Goal: Transaction & Acquisition: Purchase product/service

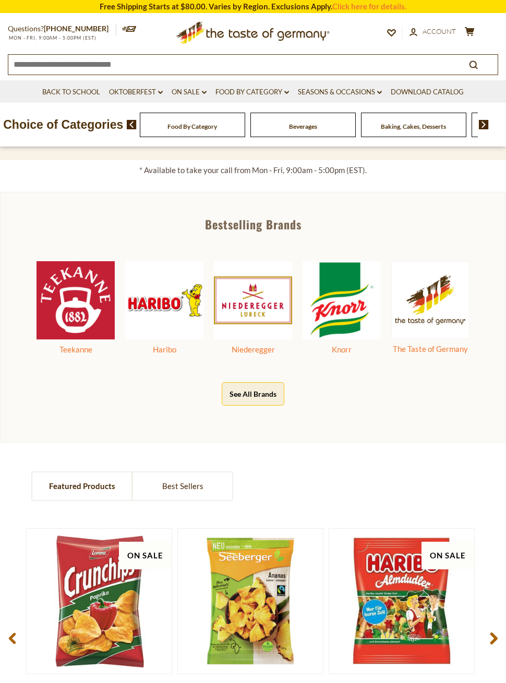
scroll to position [365, 0]
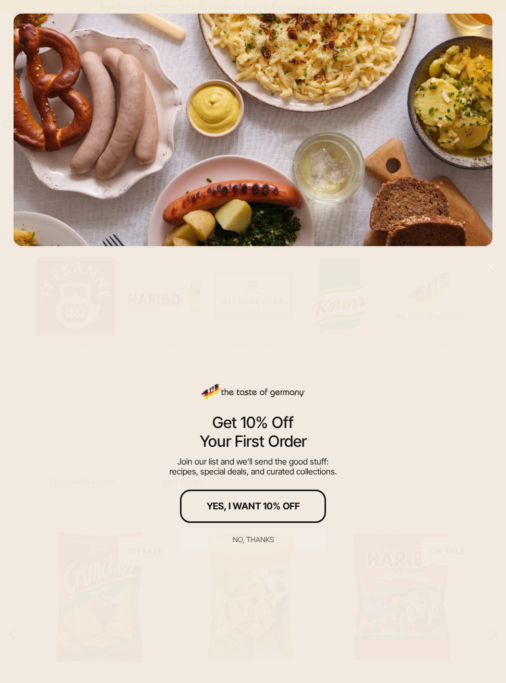
click at [268, 543] on div "No, thanks" at bounding box center [252, 539] width 41 height 7
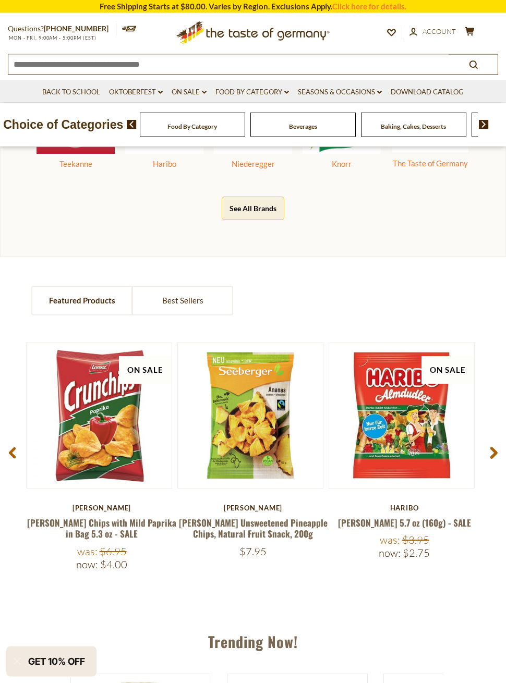
scroll to position [546, 0]
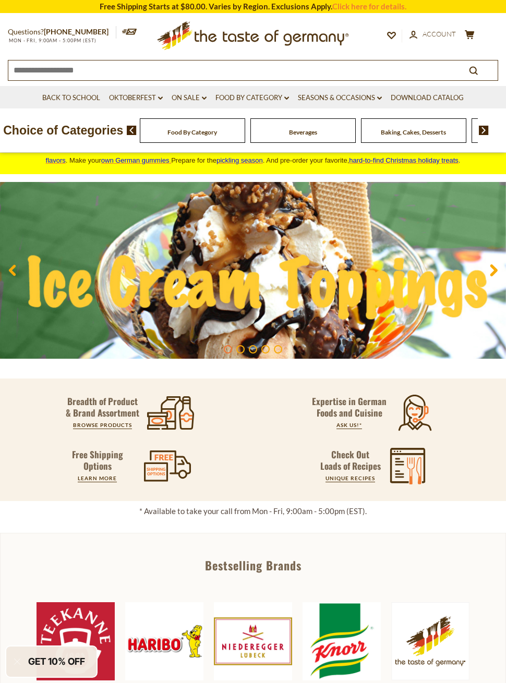
click at [383, 73] on input at bounding box center [228, 69] width 440 height 18
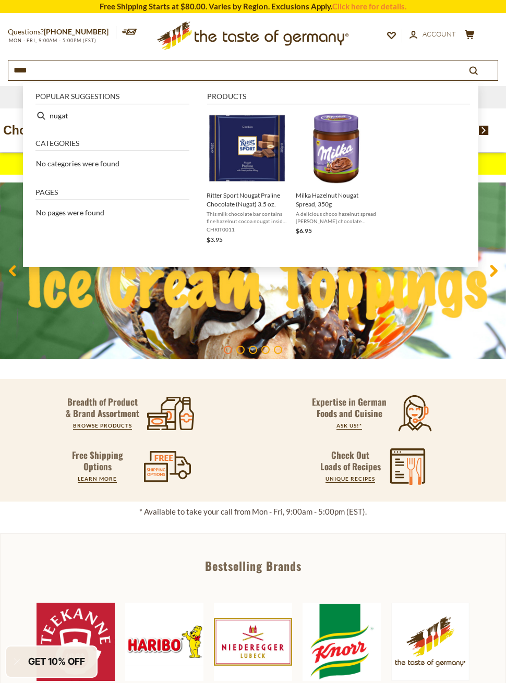
type input "*****"
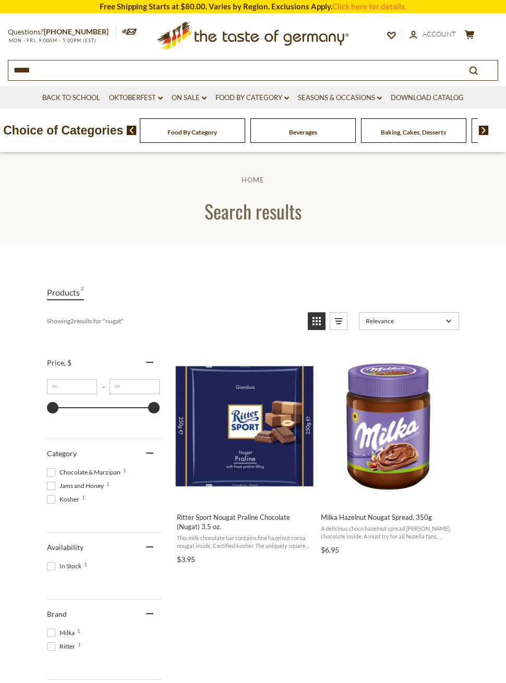
click at [383, 75] on input "*****" at bounding box center [228, 69] width 440 height 18
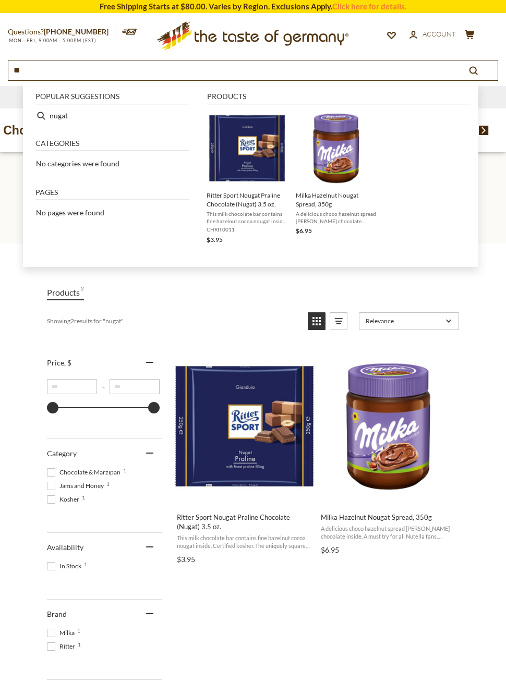
type input "*"
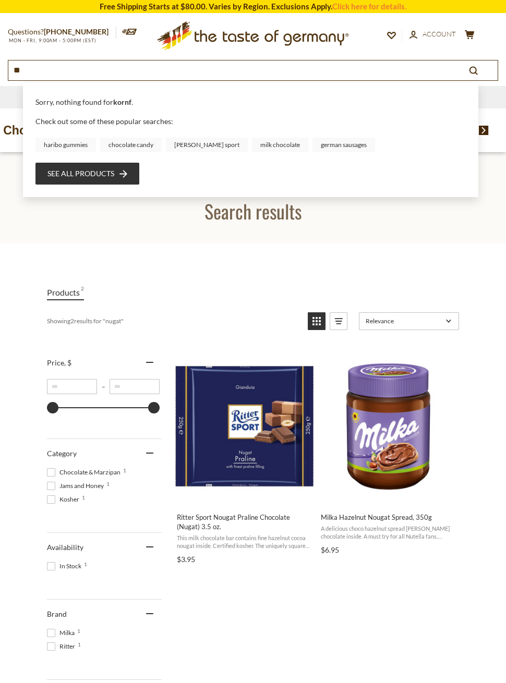
type input "*"
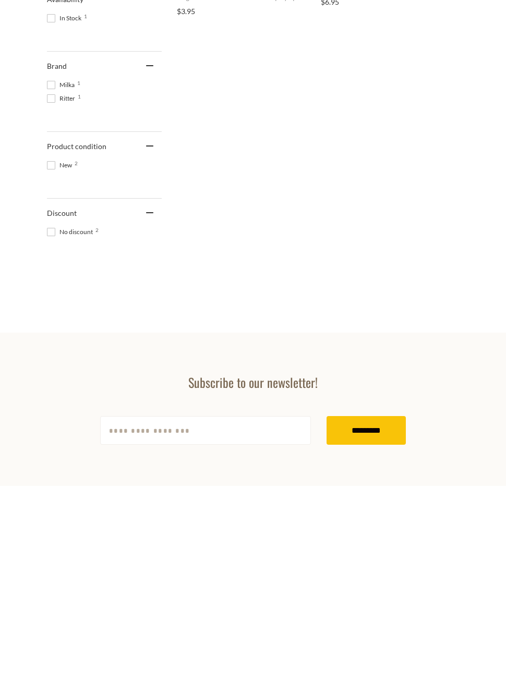
scroll to position [545, 0]
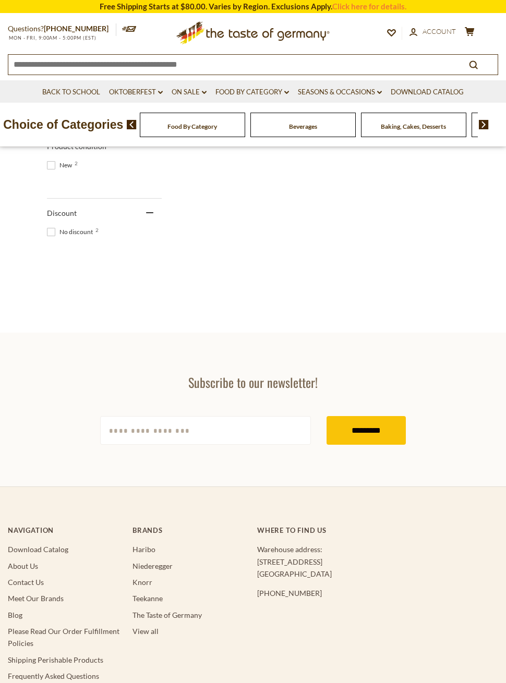
click at [167, 564] on link "Niederegger" at bounding box center [152, 565] width 40 height 9
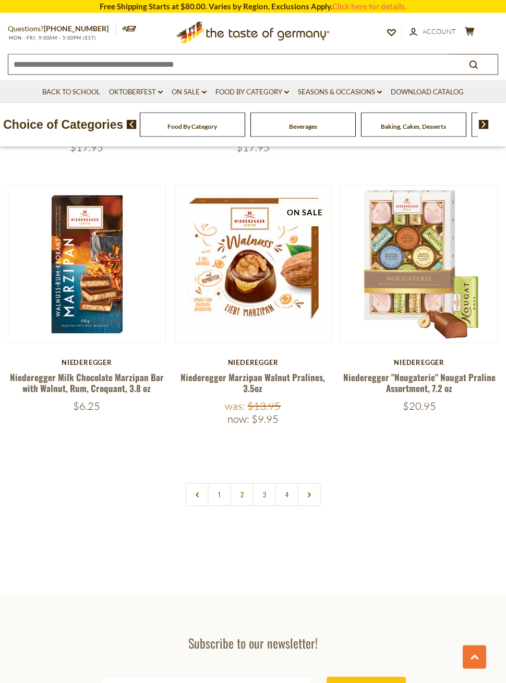
scroll to position [2943, 0]
